Goal: Transaction & Acquisition: Purchase product/service

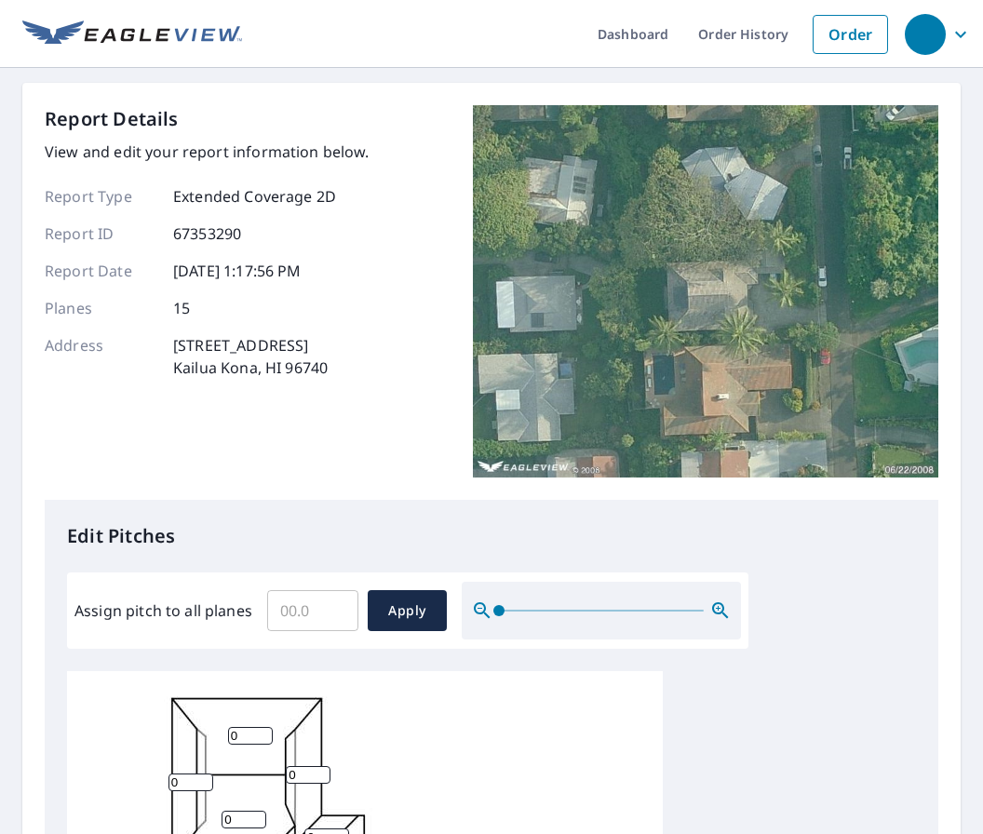
scroll to position [5, 0]
click at [322, 624] on input "Assign pitch to all planes" at bounding box center [312, 611] width 91 height 52
type input "4"
click at [411, 611] on span "Apply" at bounding box center [407, 611] width 49 height 23
type input "4"
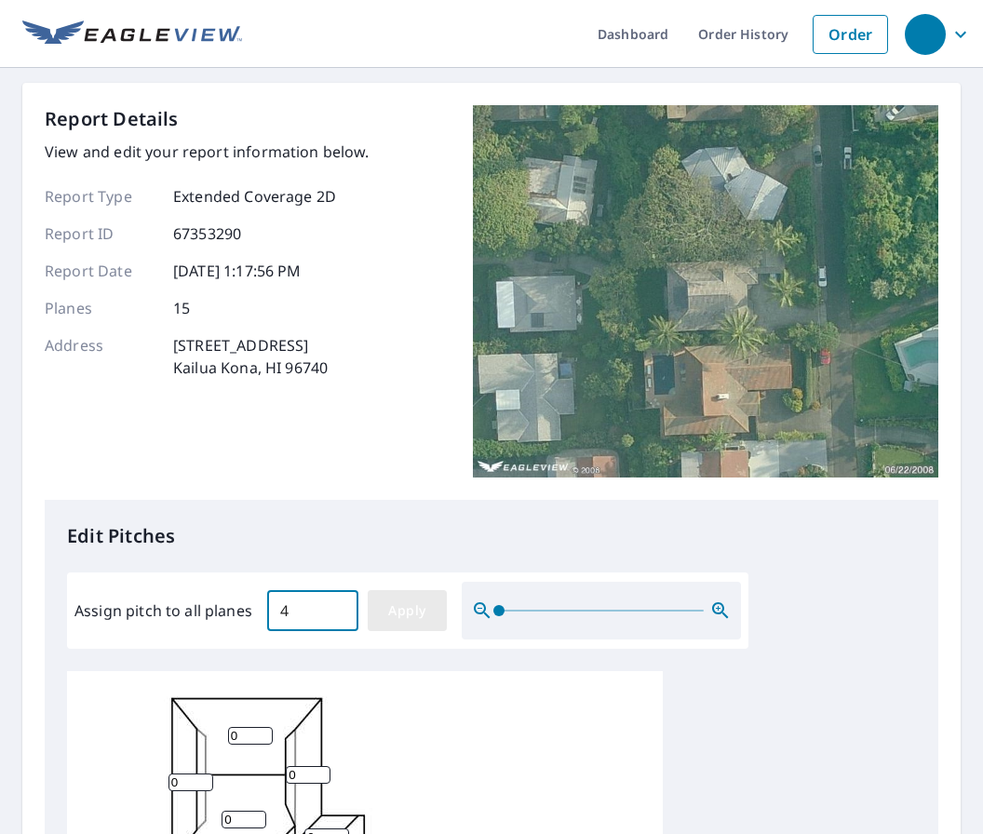
type input "4"
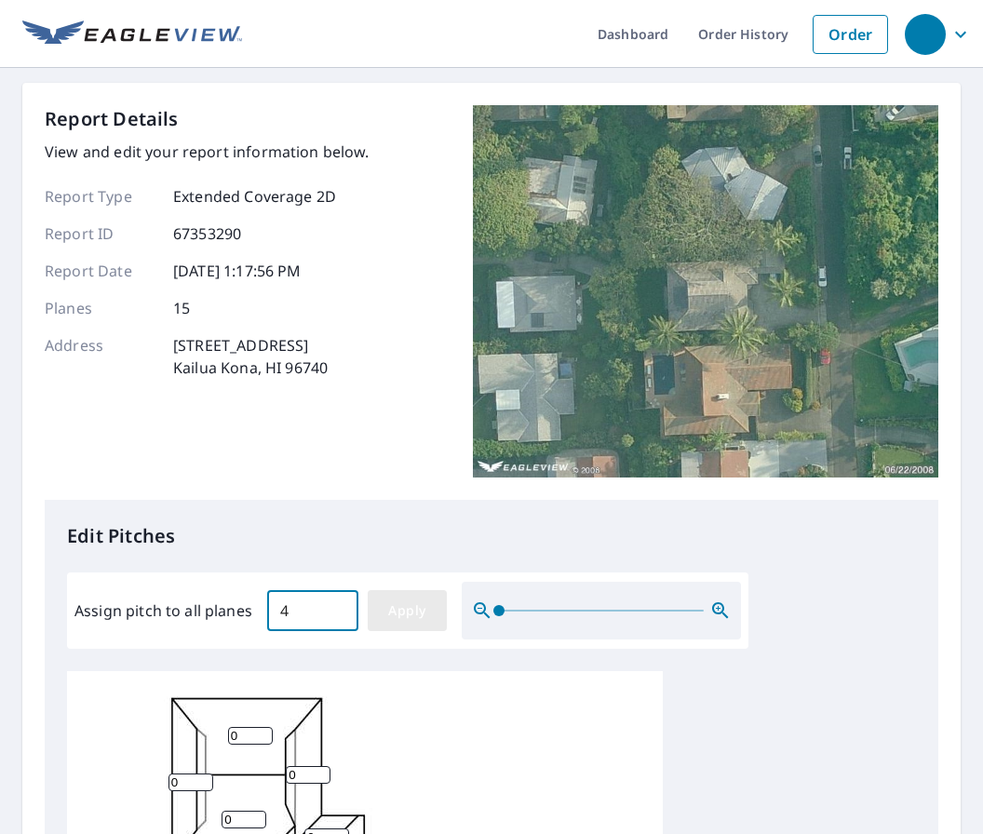
type input "4"
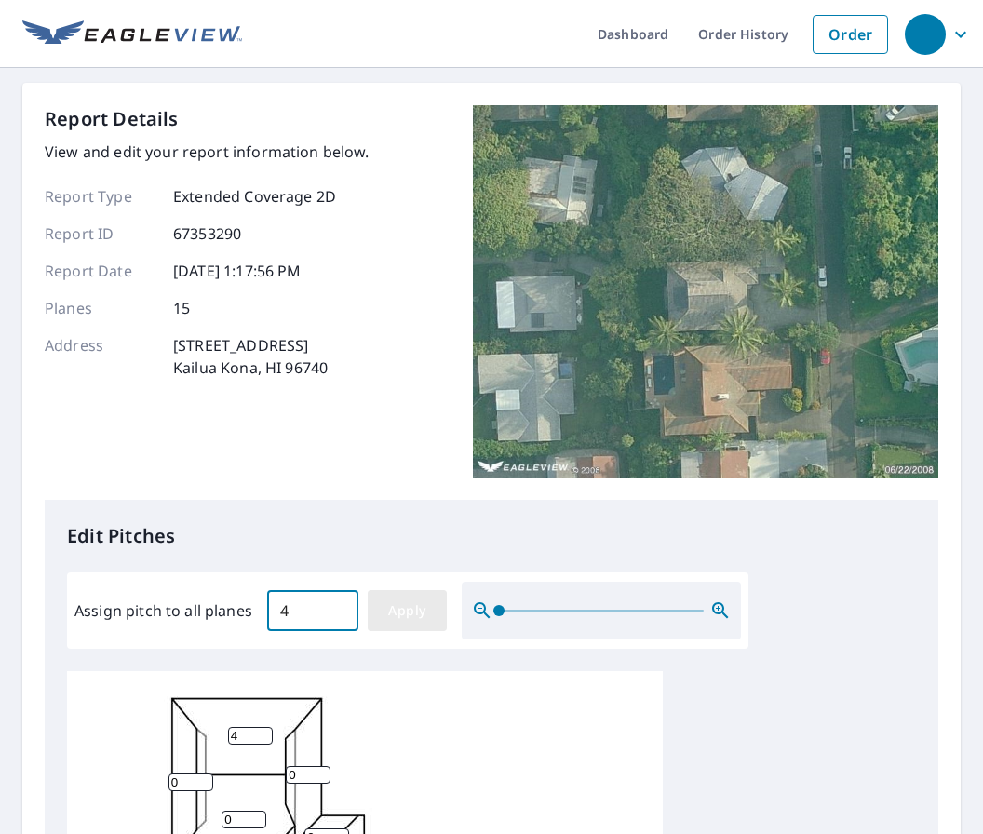
type input "4"
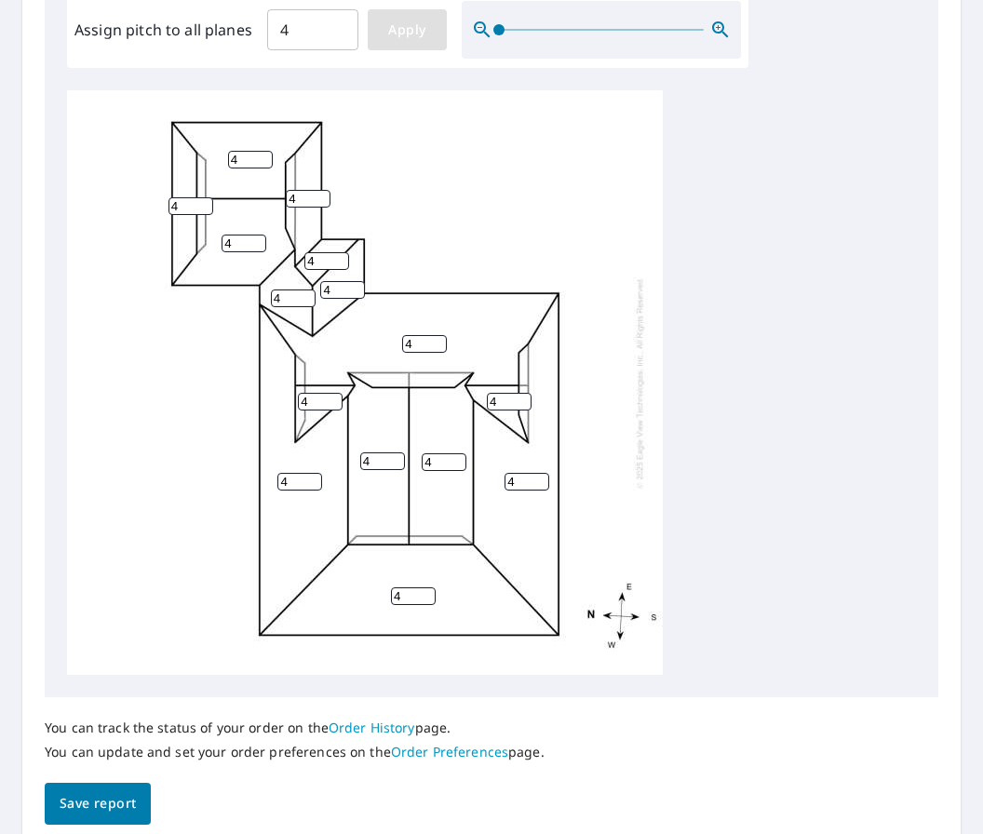
scroll to position [581, 0]
click at [88, 804] on button "Save report" at bounding box center [98, 804] width 106 height 42
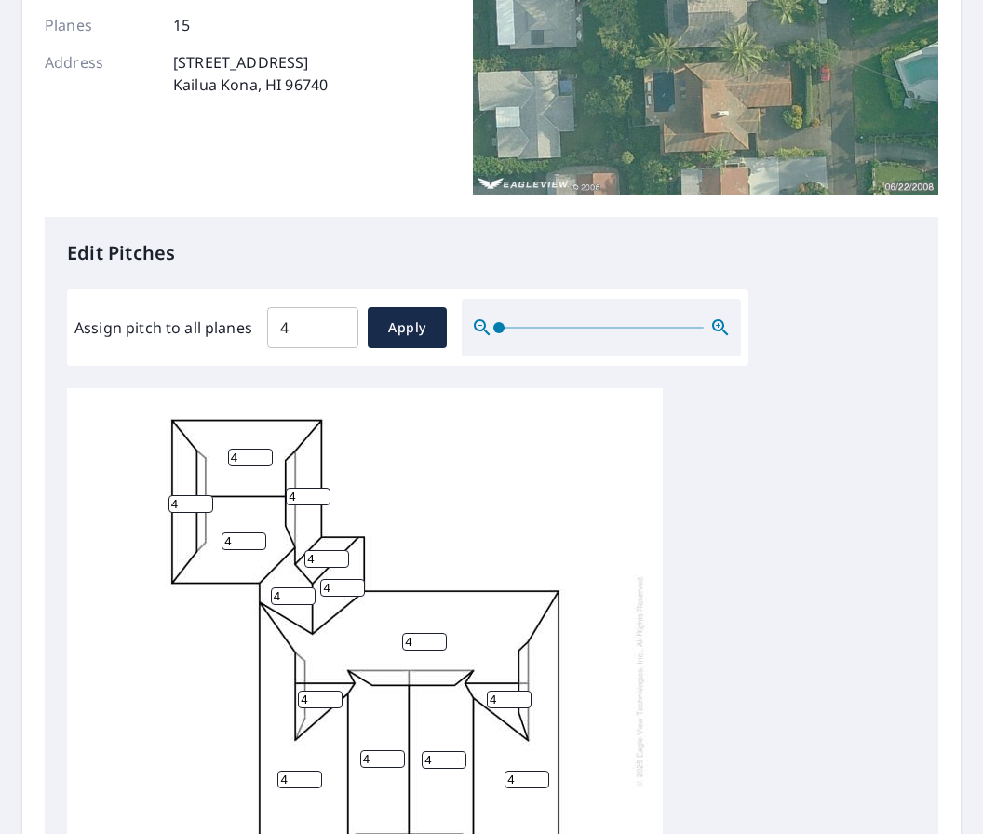
scroll to position [161, 0]
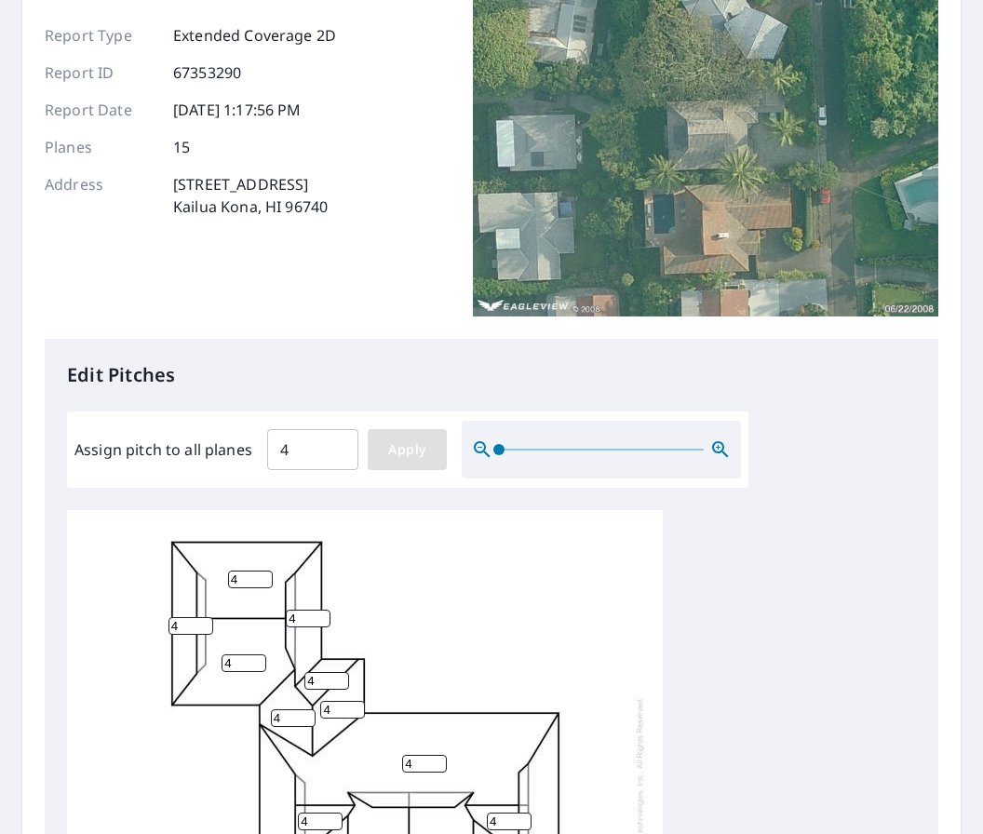
click at [406, 457] on button "Apply" at bounding box center [407, 449] width 79 height 41
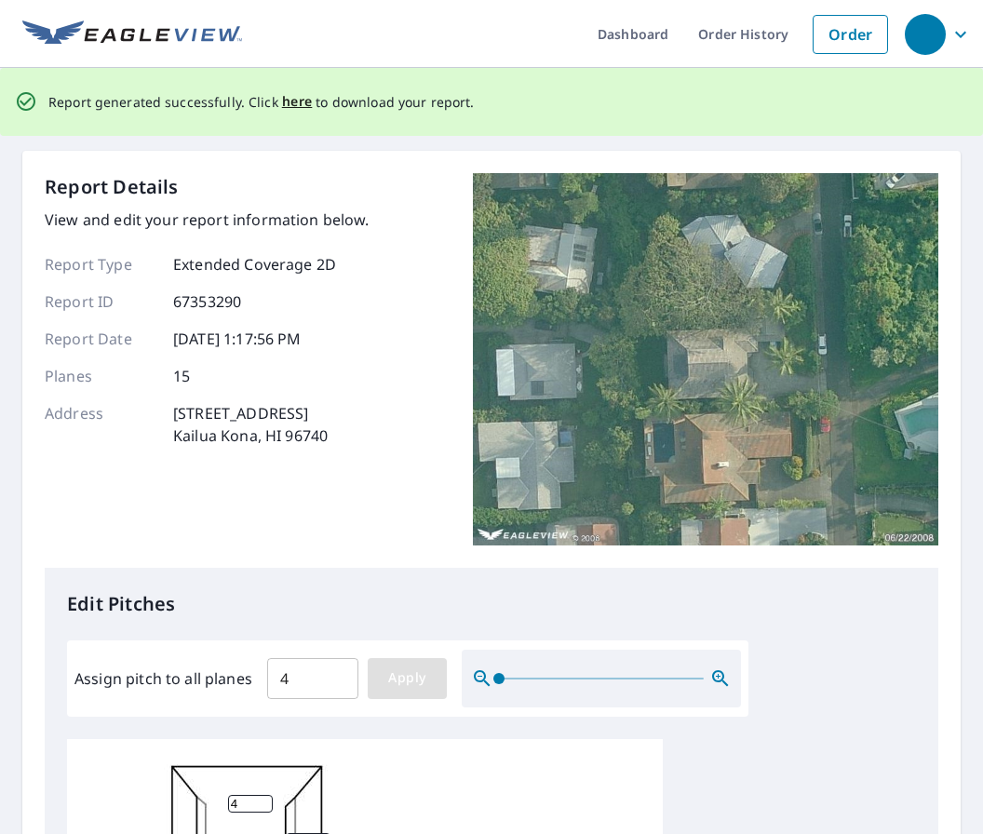
scroll to position [0, 0]
click at [271, 101] on p "Report generated successfully. Click here to download your report." at bounding box center [261, 101] width 426 height 23
click at [284, 107] on span "here" at bounding box center [297, 101] width 31 height 23
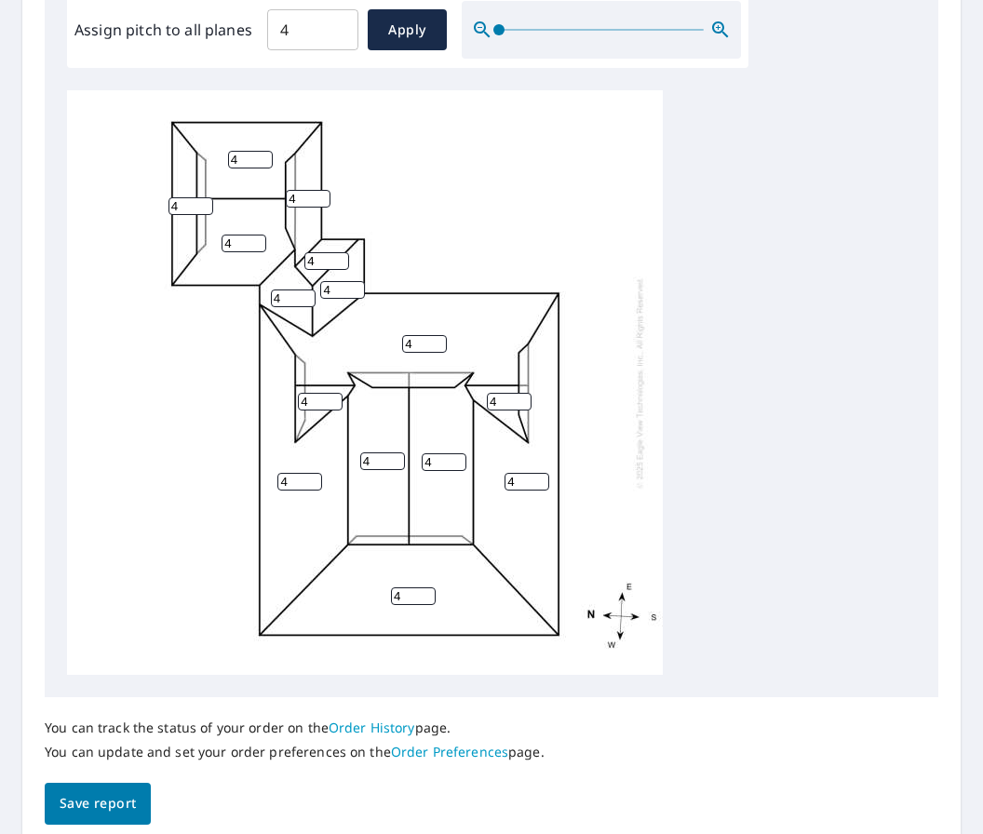
scroll to position [581, 0]
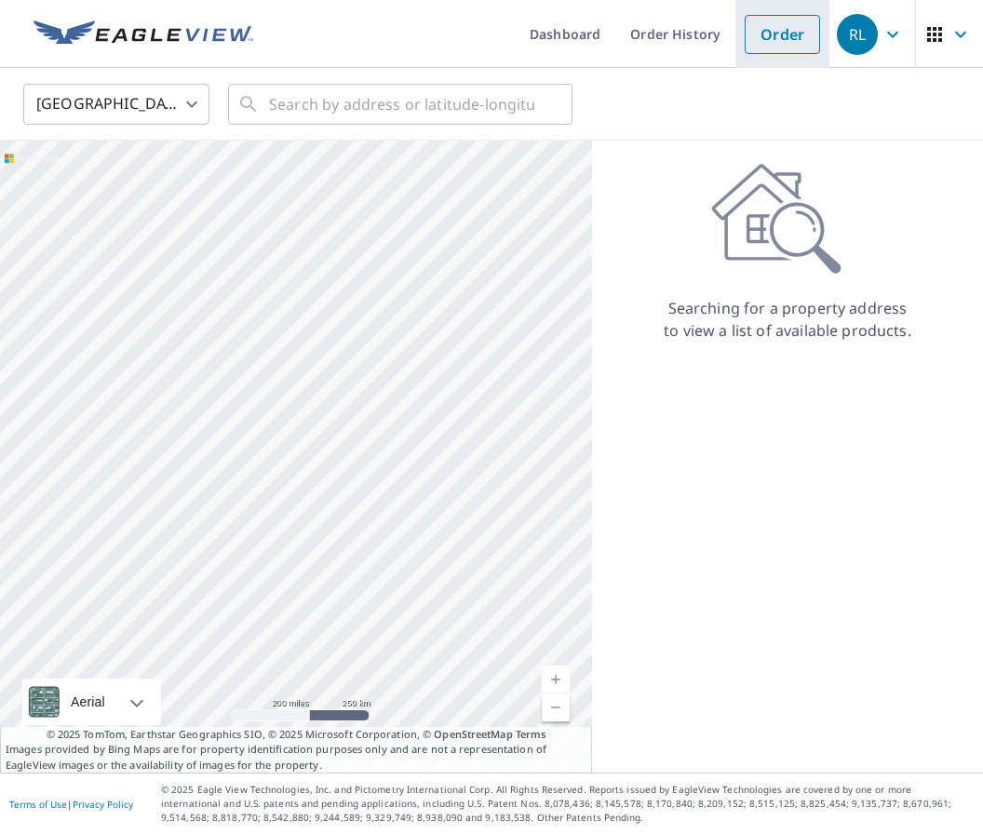
click at [783, 34] on link "Order" at bounding box center [782, 34] width 75 height 39
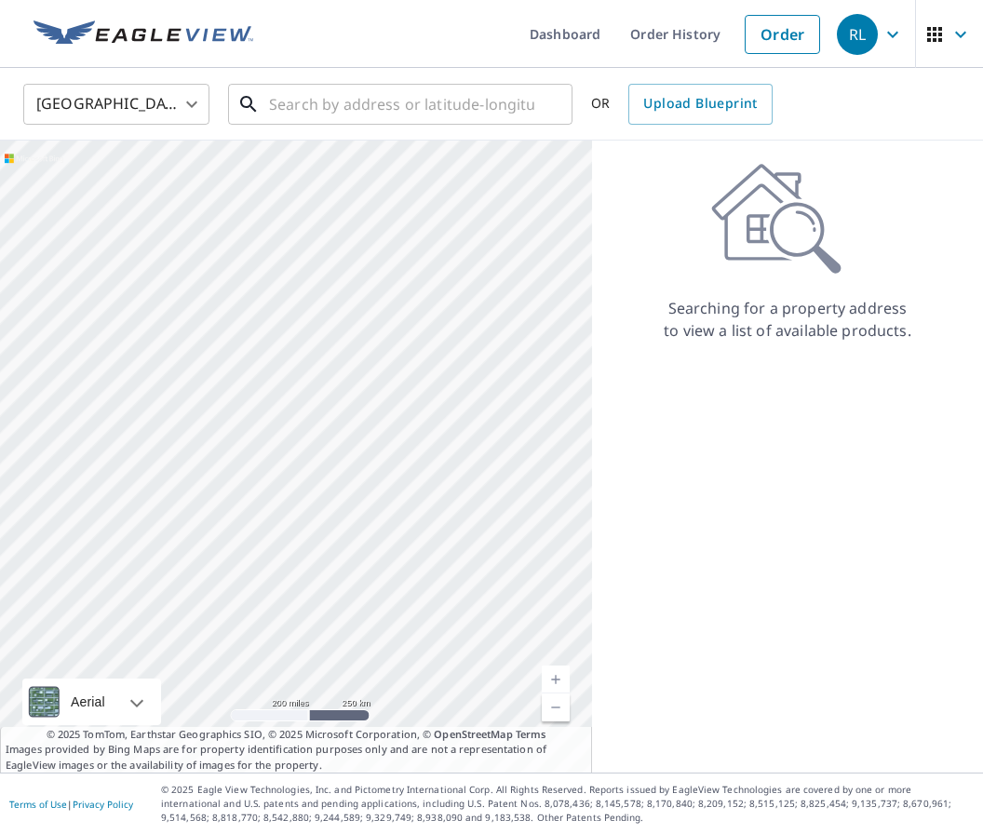
click at [349, 106] on input "text" at bounding box center [401, 104] width 265 height 52
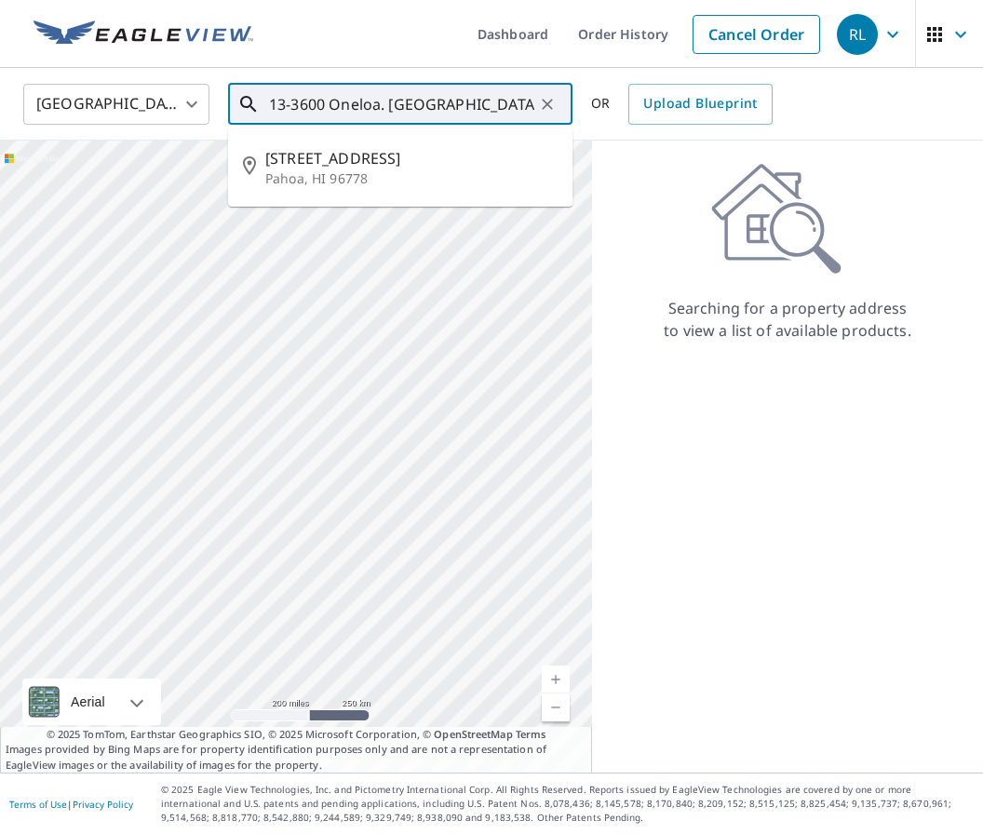
click at [295, 165] on span "[STREET_ADDRESS]" at bounding box center [411, 158] width 292 height 22
type input "[STREET_ADDRESS]"
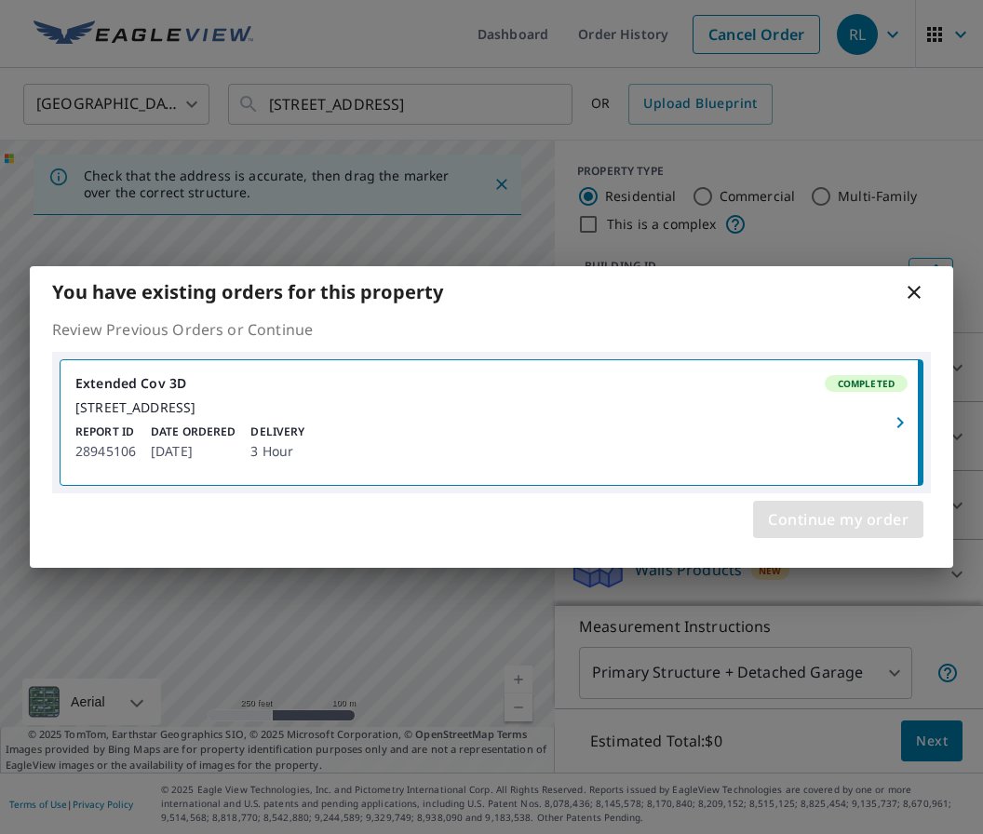
click at [825, 532] on span "Continue my order" at bounding box center [838, 519] width 141 height 26
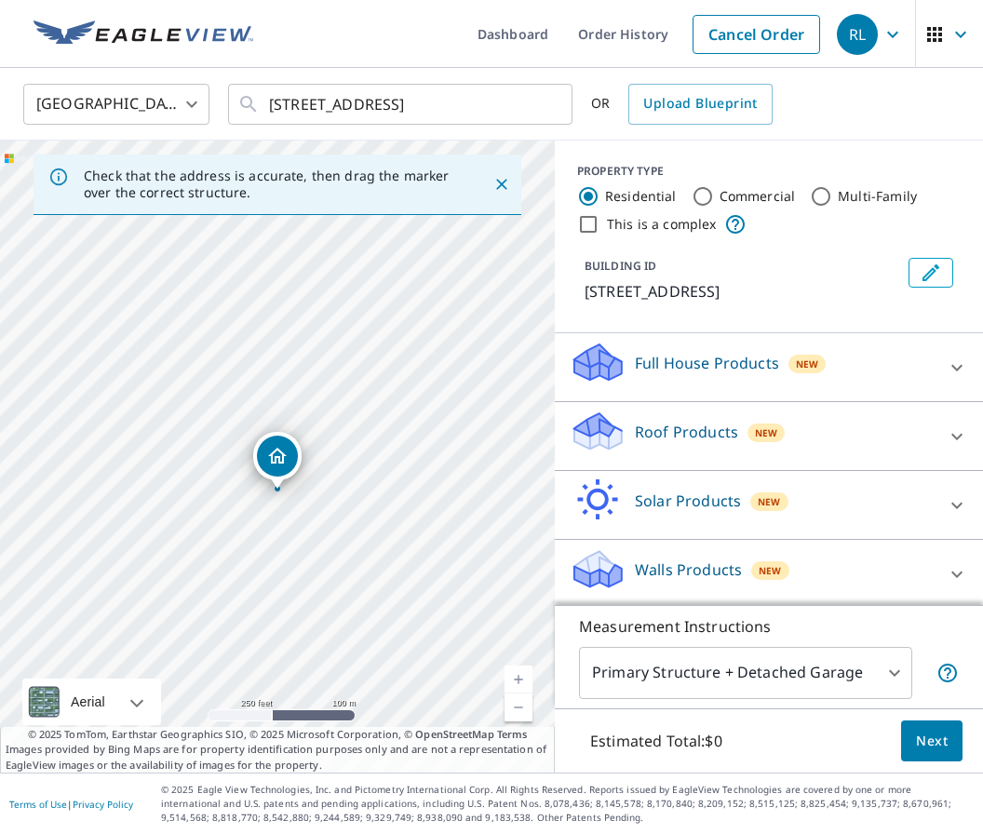
click at [613, 439] on icon at bounding box center [597, 438] width 47 height 22
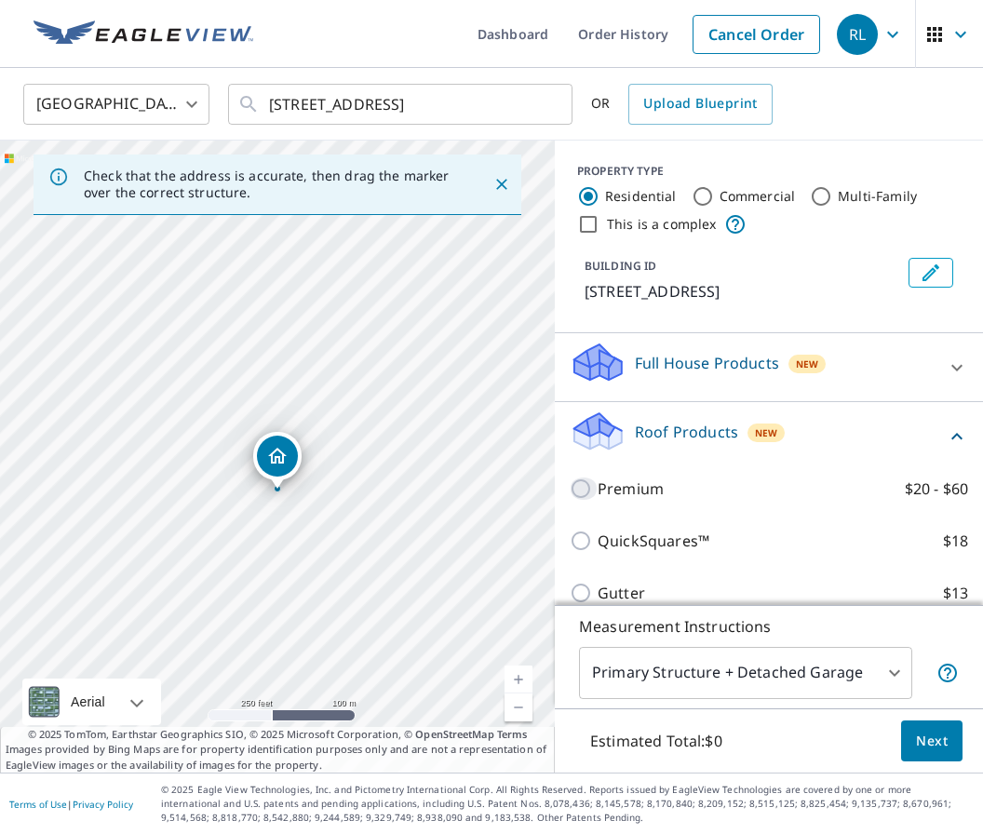
click at [588, 496] on input "Premium $20 - $60" at bounding box center [584, 489] width 28 height 22
checkbox input "true"
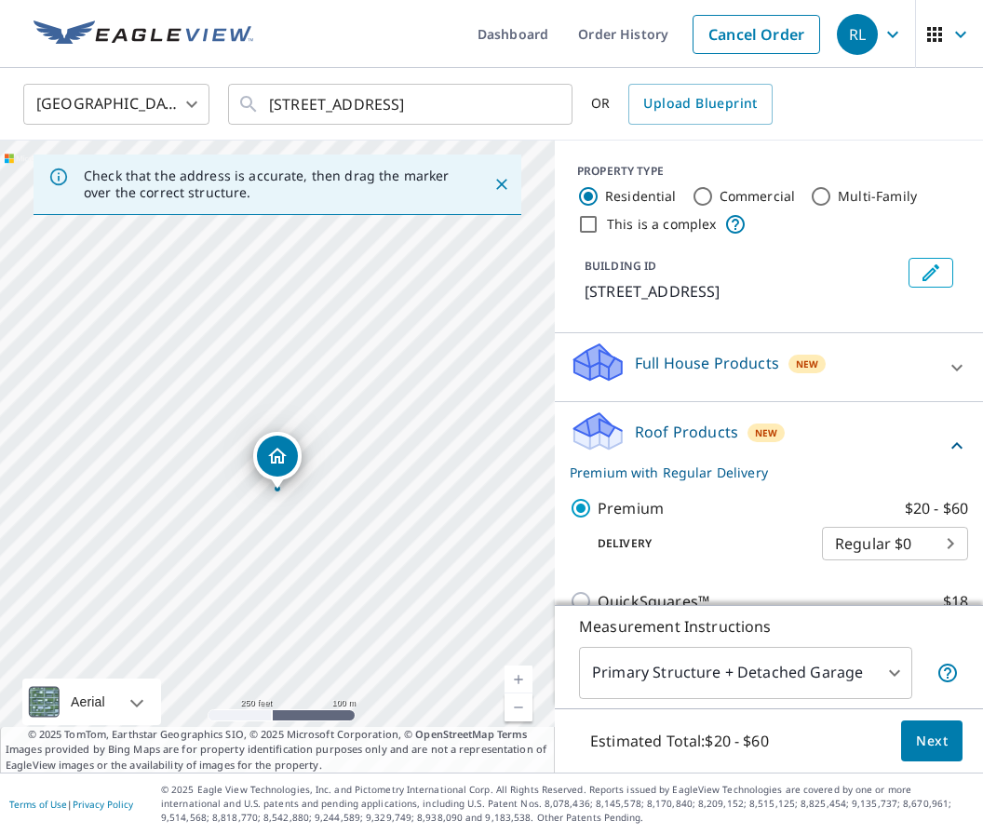
click at [935, 542] on body "RL RL Dashboard Order History Cancel Order RL [GEOGRAPHIC_DATA] [GEOGRAPHIC_DAT…" at bounding box center [491, 417] width 983 height 834
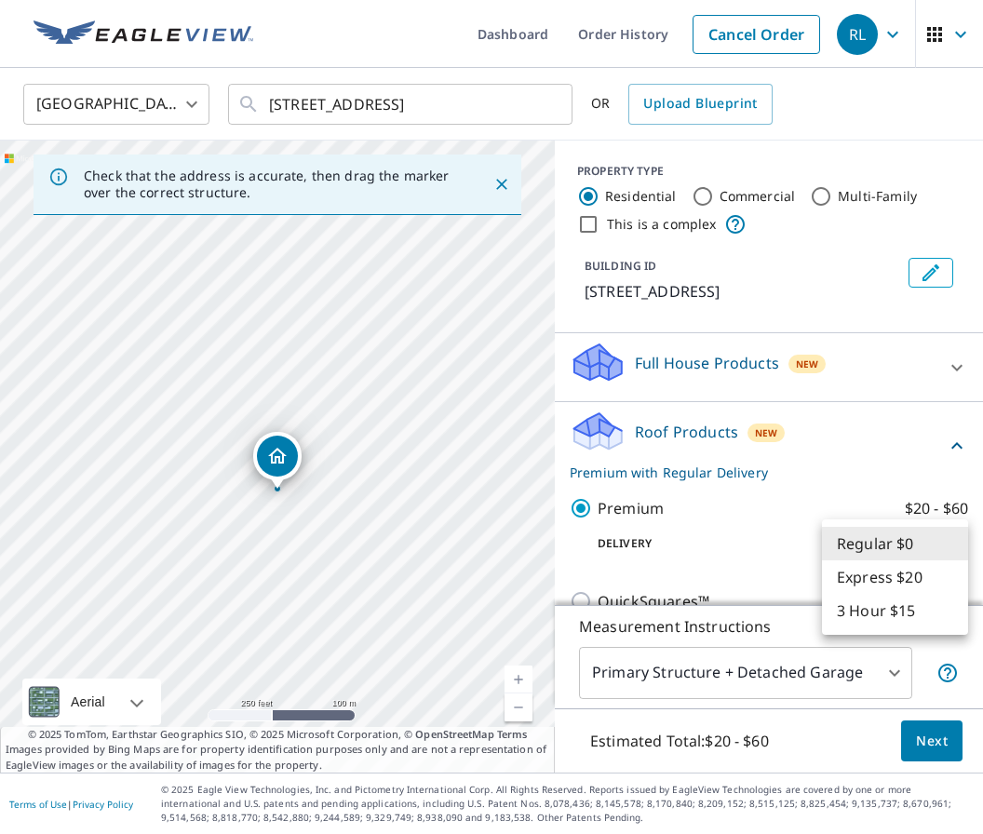
click at [857, 627] on li "3 Hour $15" at bounding box center [895, 611] width 146 height 34
type input "7"
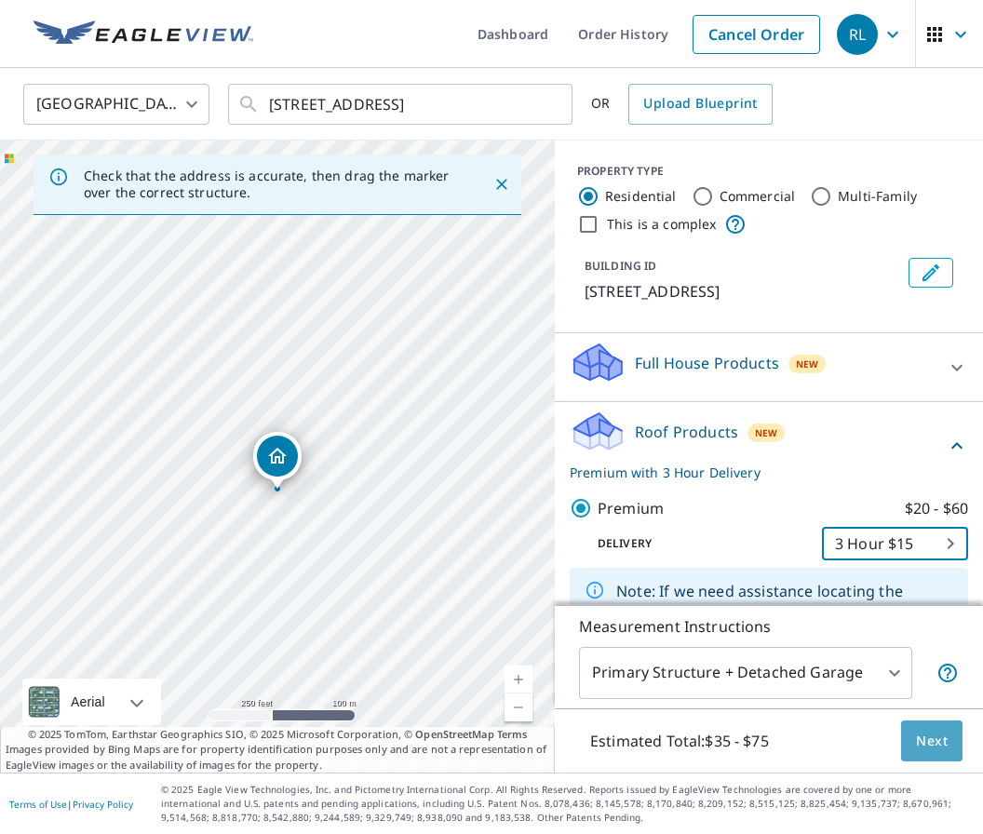
click at [932, 753] on span "Next" at bounding box center [932, 741] width 32 height 23
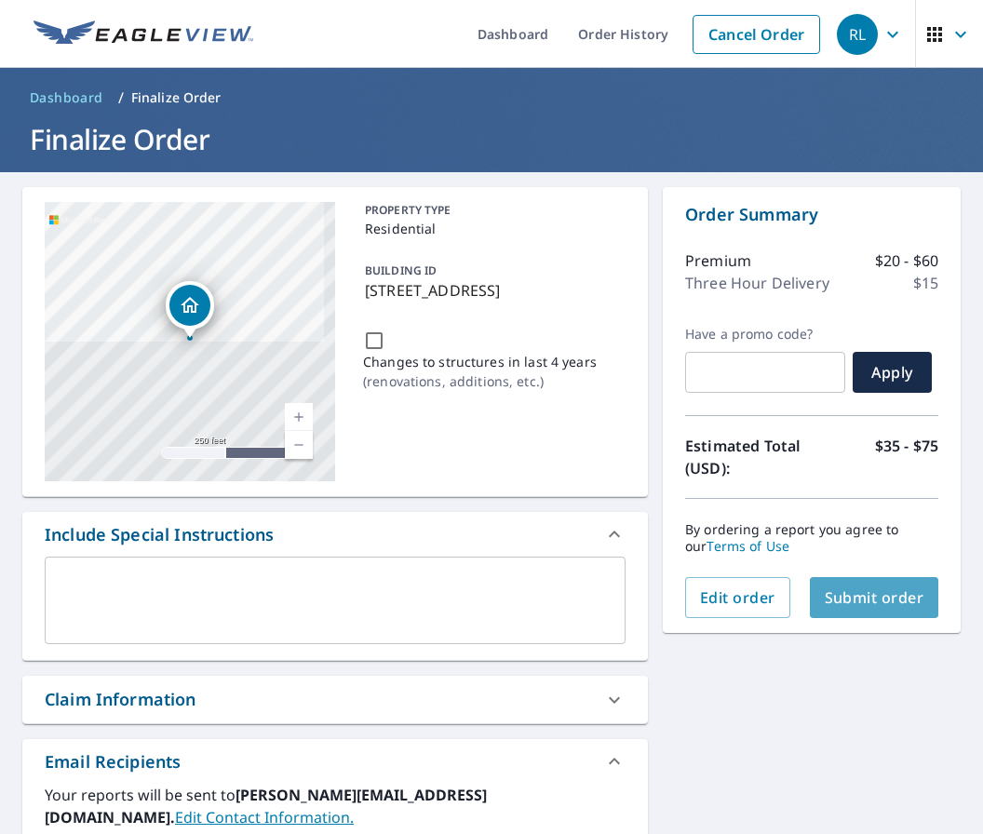
click at [849, 588] on span "Submit order" at bounding box center [875, 597] width 100 height 20
checkbox input "true"
